Goal: Information Seeking & Learning: Understand process/instructions

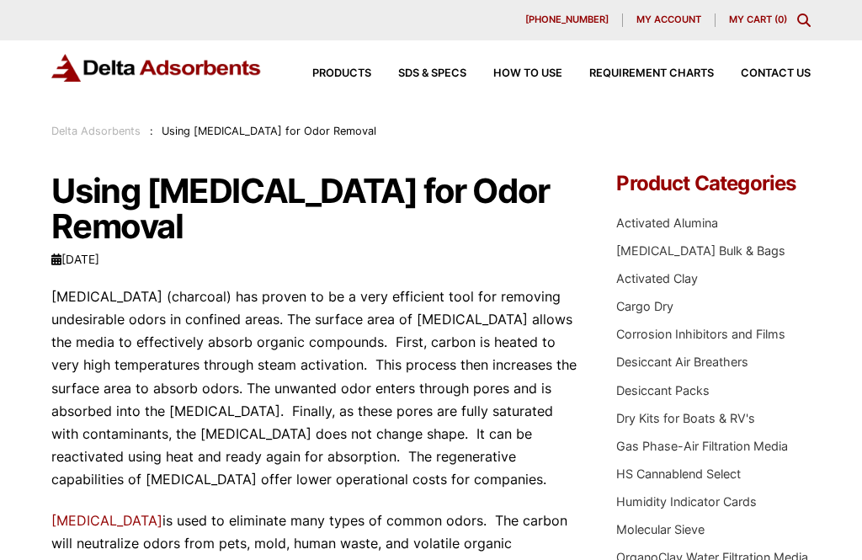
click at [748, 253] on link "Activated Carbon Bulk & Bags" at bounding box center [700, 250] width 169 height 14
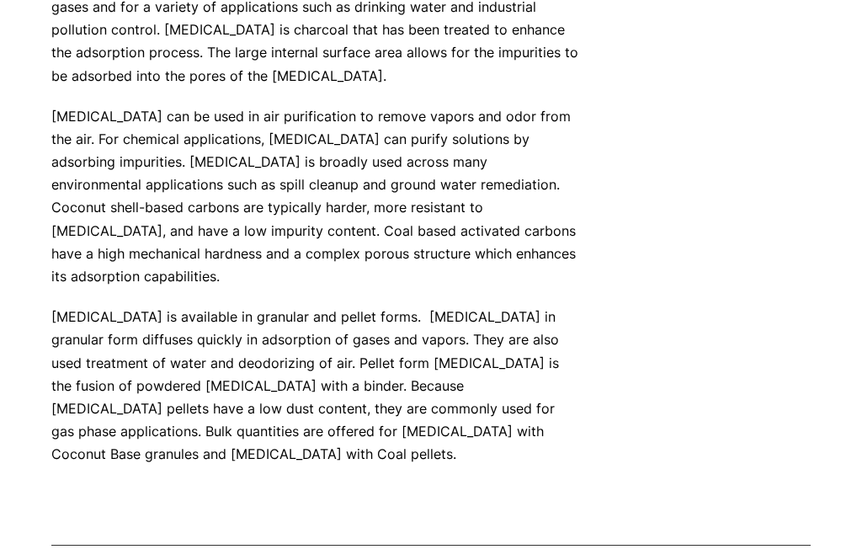
scroll to position [914, 0]
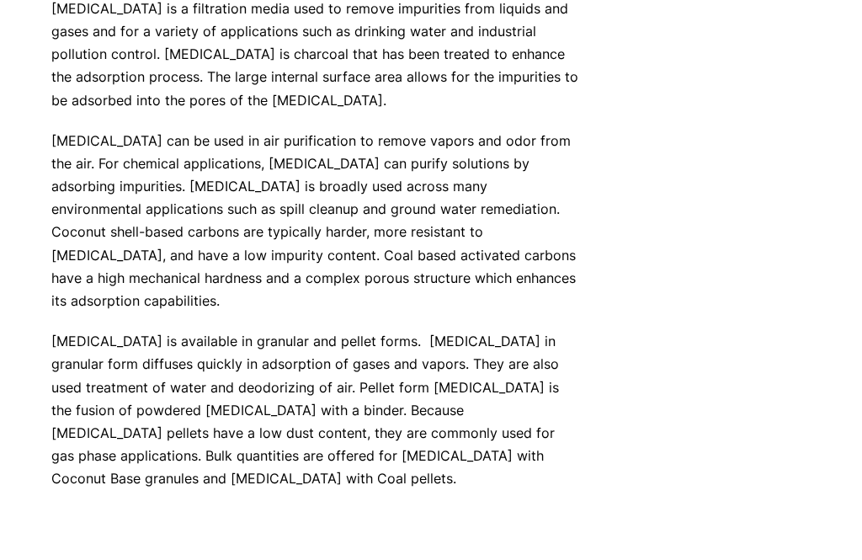
scroll to position [893, 0]
click at [859, 248] on div "Our website has detected that you are using an outdated browser that will preve…" at bounding box center [431, 29] width 862 height 1844
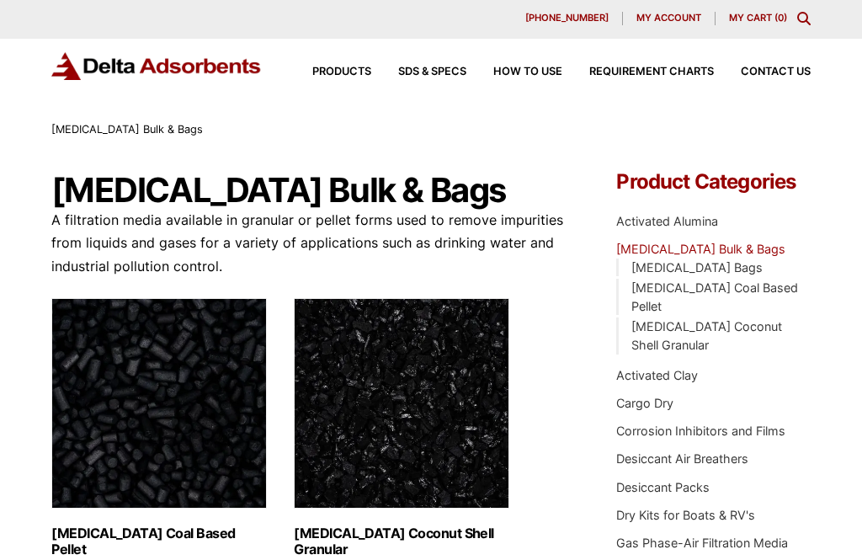
scroll to position [0, 0]
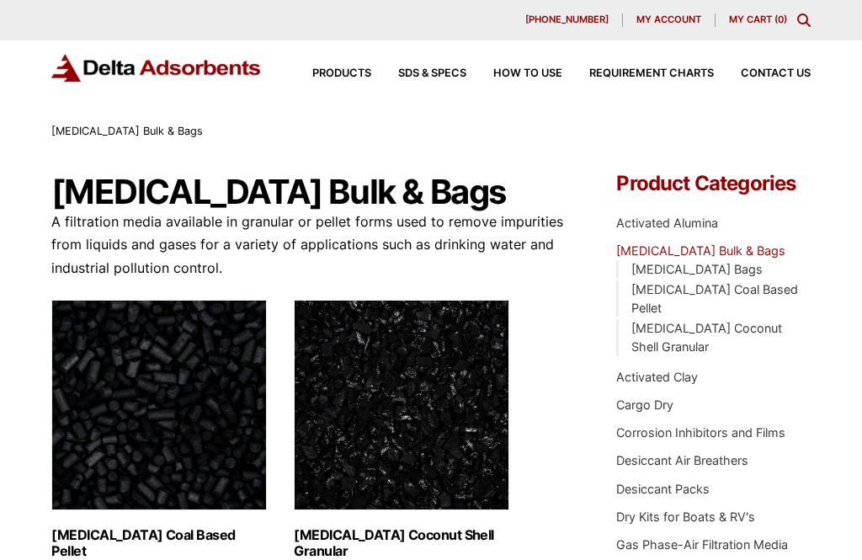
click at [446, 73] on span "SDS & SPECS" at bounding box center [432, 73] width 68 height 11
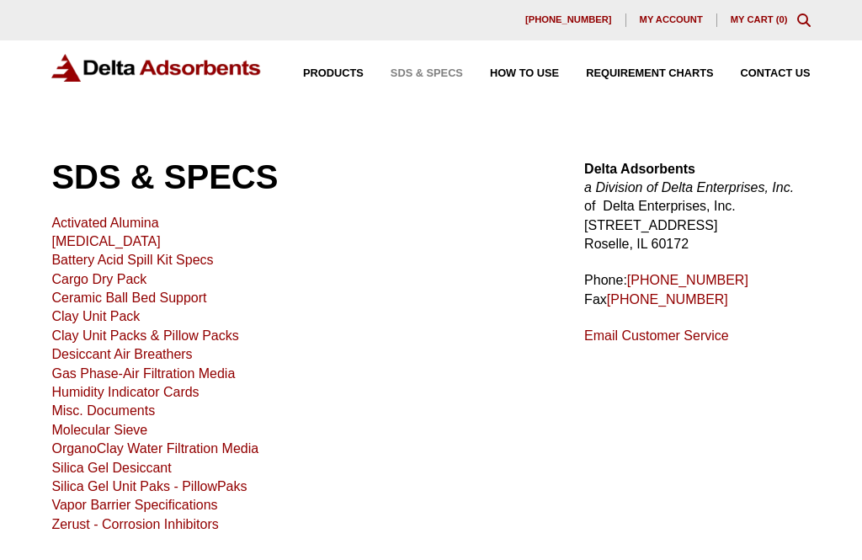
click at [677, 77] on span "Requirement Charts" at bounding box center [649, 73] width 127 height 11
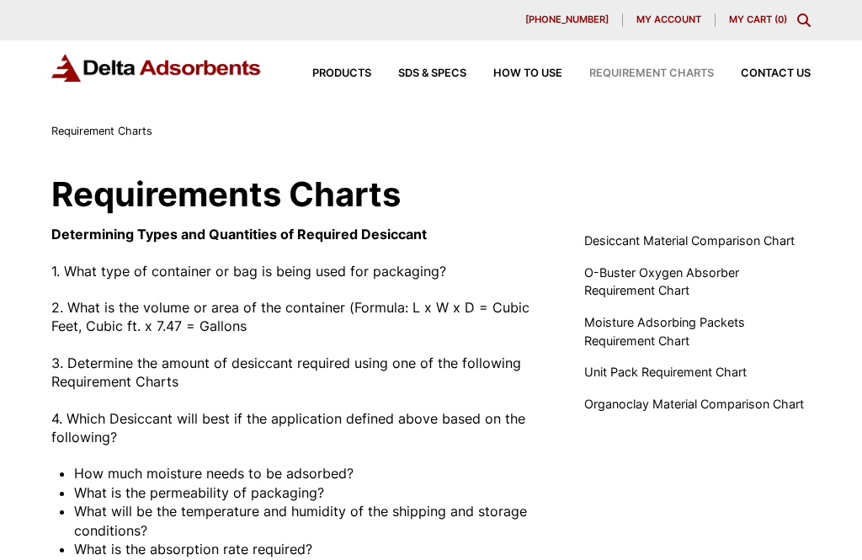
click at [653, 333] on span "Moisture Adsorbing Packets Requirement Chart" at bounding box center [697, 331] width 226 height 36
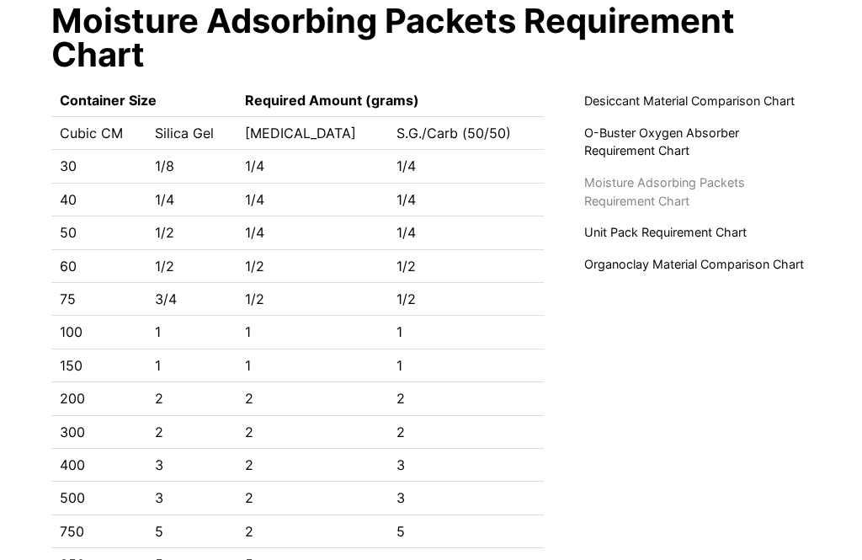
scroll to position [195, 0]
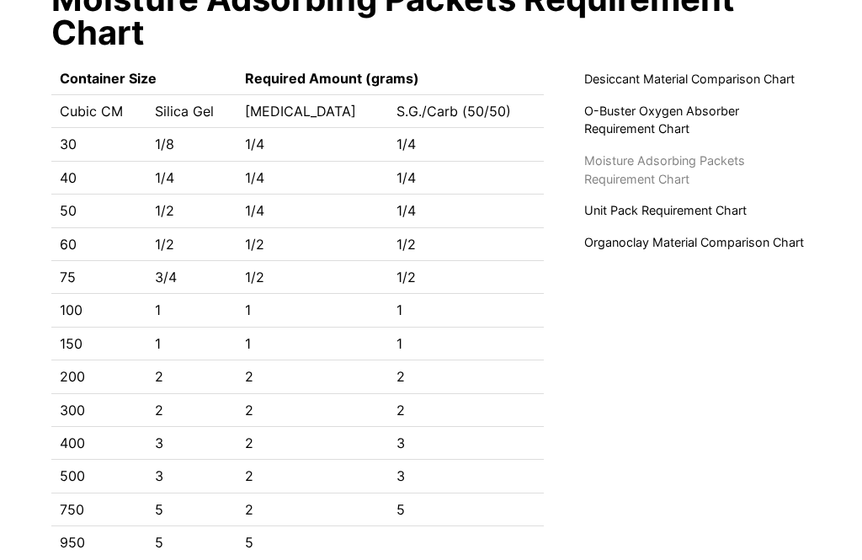
click at [694, 209] on span "Unit Pack Requirement Chart" at bounding box center [665, 210] width 163 height 19
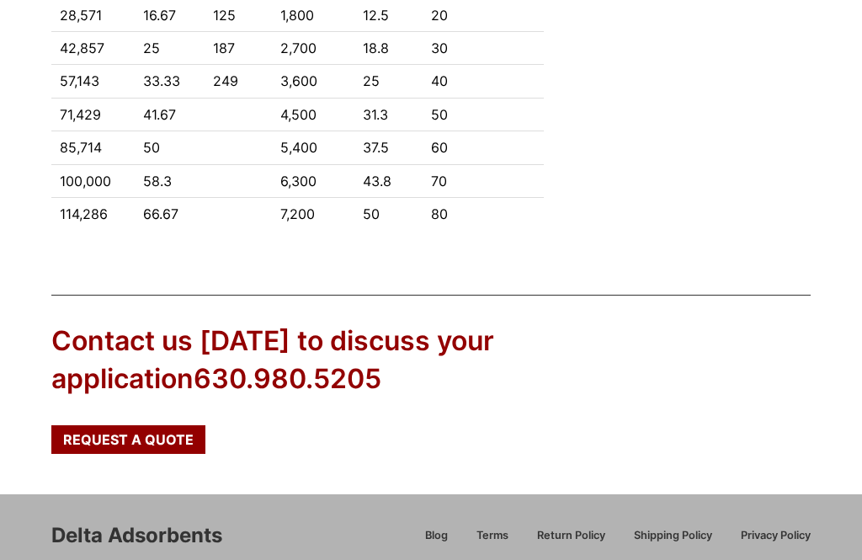
scroll to position [876, 0]
